Goal: Find specific page/section: Find specific page/section

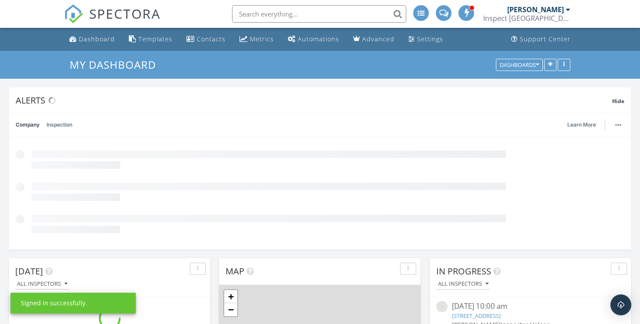
scroll to position [187, 202]
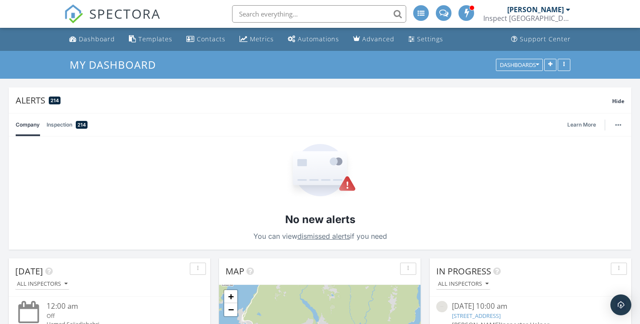
click at [317, 9] on input "text" at bounding box center [319, 13] width 174 height 17
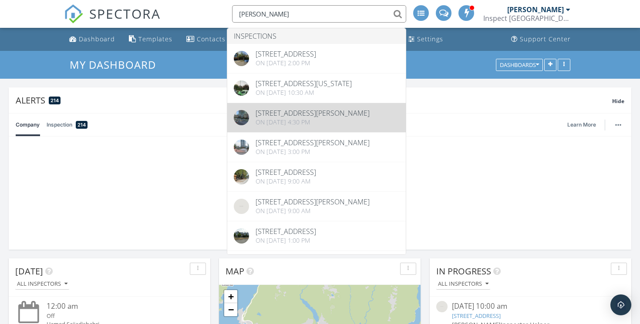
type input "[PERSON_NAME]"
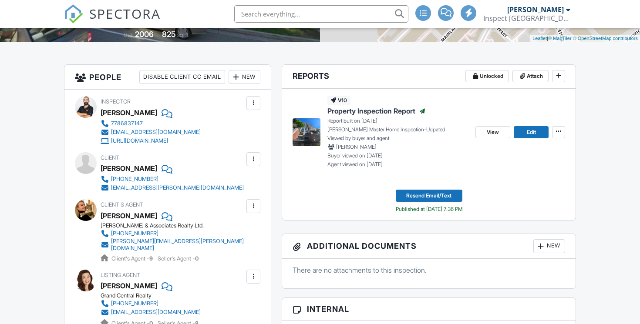
scroll to position [190, 0]
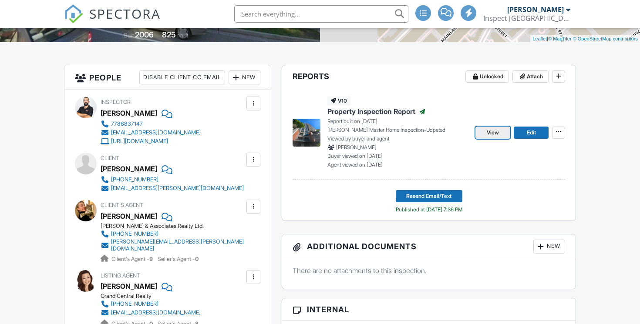
click at [493, 132] on span "View" at bounding box center [493, 132] width 12 height 9
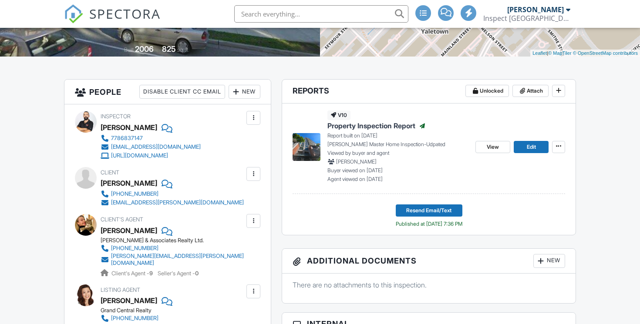
scroll to position [0, 0]
